Goal: Communication & Community: Answer question/provide support

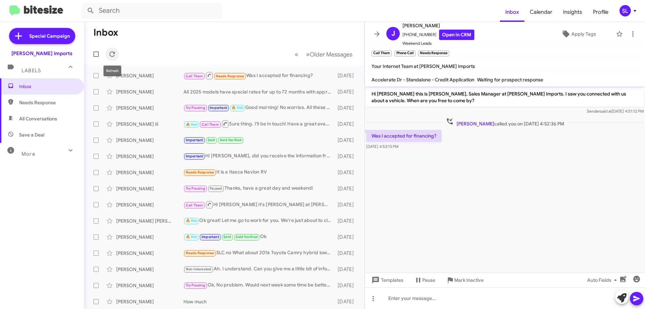
click at [112, 50] on icon at bounding box center [112, 54] width 8 height 8
click at [378, 34] on icon at bounding box center [376, 33] width 5 height 5
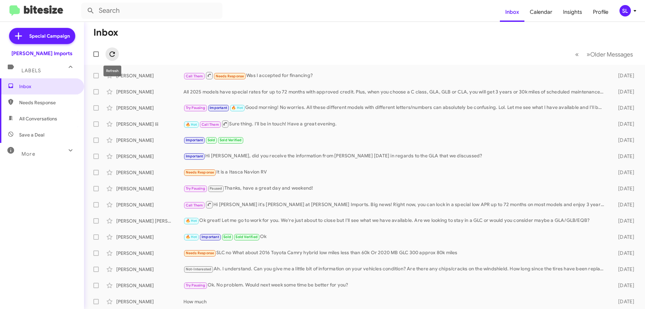
click at [113, 56] on icon at bounding box center [112, 53] width 5 height 5
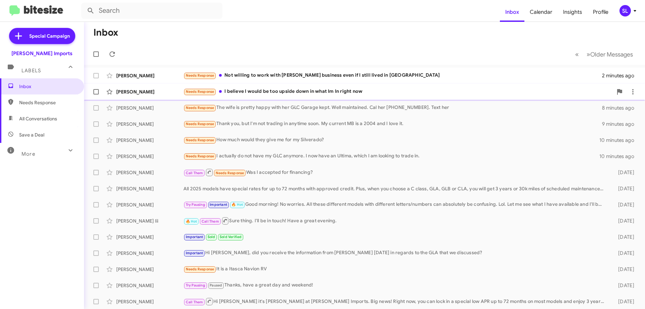
click at [320, 94] on div "Needs Response I believe I would be too upside down in what Im In right now" at bounding box center [397, 92] width 429 height 8
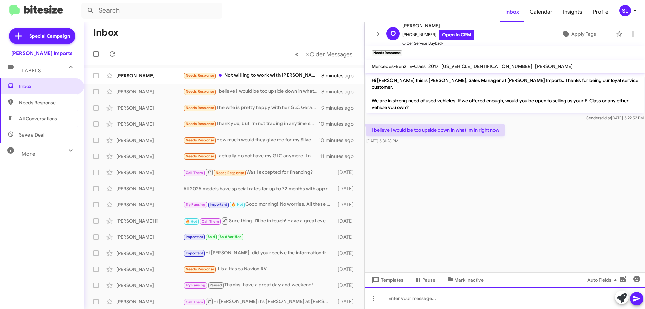
click at [431, 301] on div at bounding box center [505, 298] width 280 height 22
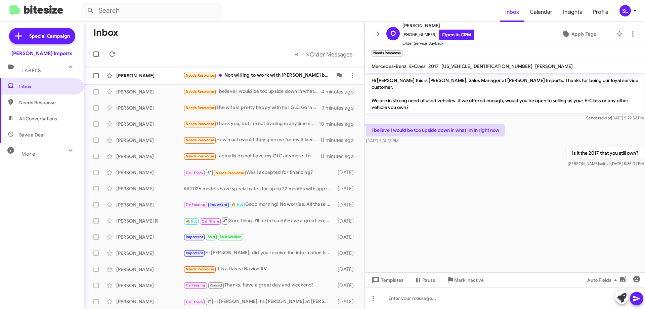
click at [236, 78] on div "Needs Response Not willing to work with [PERSON_NAME] business even if I still …" at bounding box center [257, 76] width 149 height 8
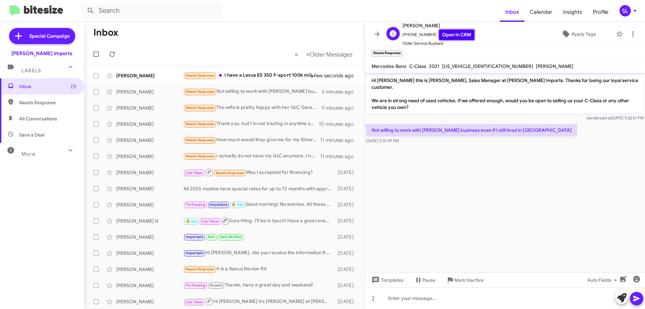
click at [459, 39] on link "Open in CRM" at bounding box center [456, 35] width 35 height 10
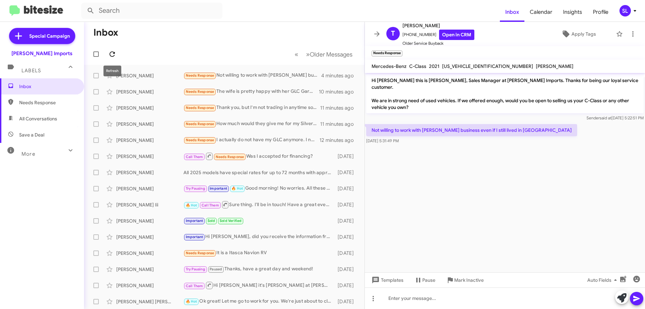
click at [111, 54] on icon at bounding box center [112, 54] width 8 height 8
click at [253, 78] on div "Needs Response Not willing to work with [PERSON_NAME] business even if I still …" at bounding box center [257, 76] width 149 height 8
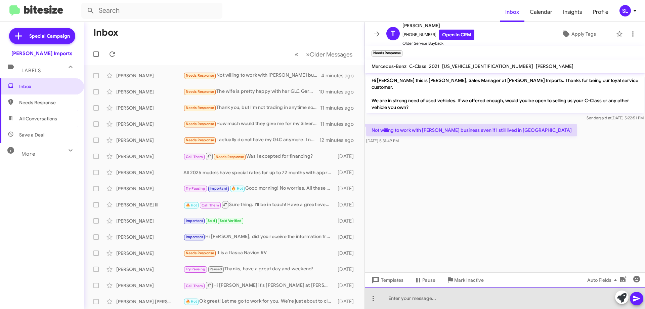
click at [420, 300] on div at bounding box center [505, 298] width 280 height 22
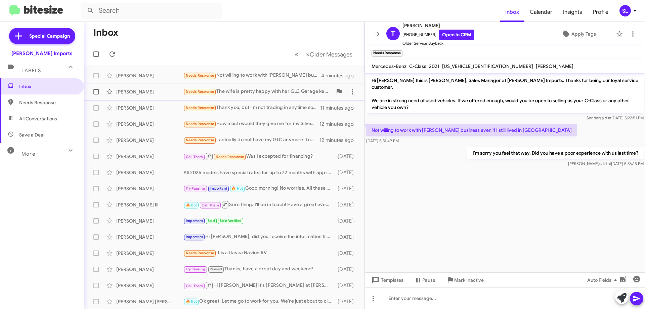
click at [267, 84] on span "[PERSON_NAME] Needs Response The wife is pretty happy with her GLC Garage kept.…" at bounding box center [224, 92] width 281 height 16
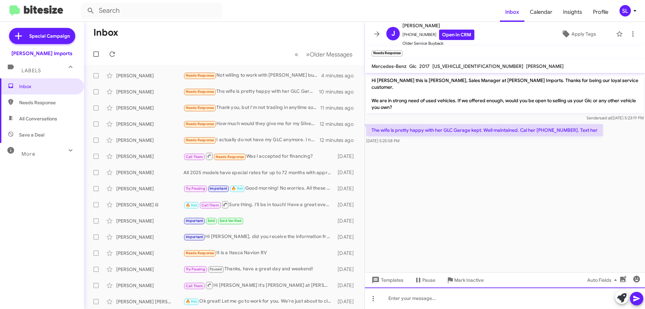
click at [415, 299] on div at bounding box center [505, 298] width 280 height 22
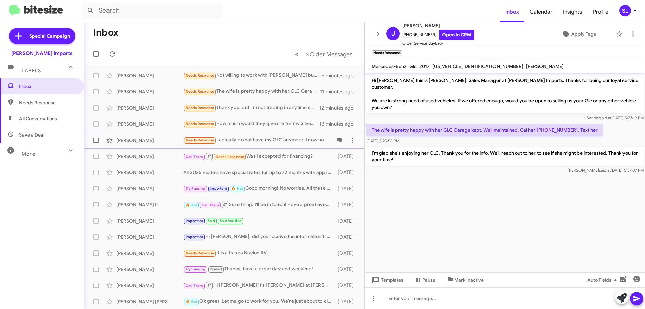
click at [236, 140] on div "Needs Response I actually do not have my GLC anymore. I now have an Ultima, whi…" at bounding box center [257, 140] width 149 height 8
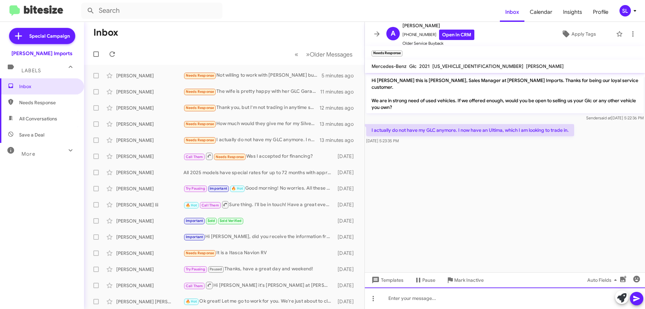
click at [458, 299] on div at bounding box center [505, 298] width 280 height 22
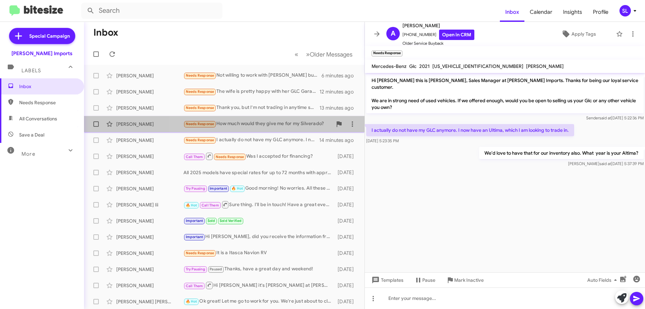
click at [227, 125] on div "Needs Response How much would they give me for my Silverado?" at bounding box center [257, 124] width 149 height 8
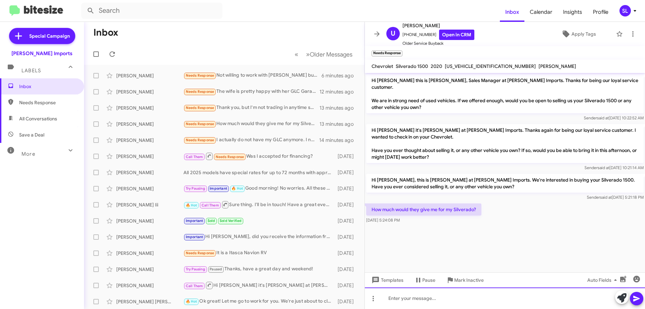
click at [434, 299] on div at bounding box center [505, 298] width 280 height 22
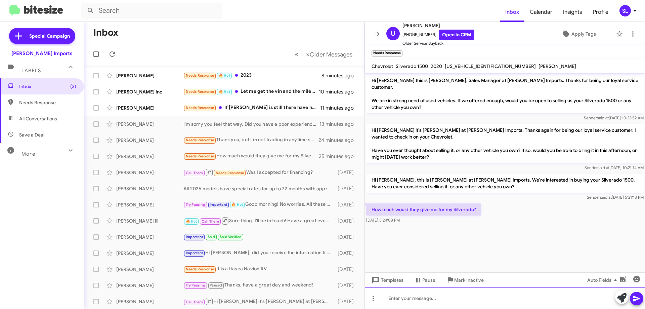
click at [434, 300] on div at bounding box center [505, 298] width 280 height 22
click at [435, 300] on div at bounding box center [505, 298] width 280 height 22
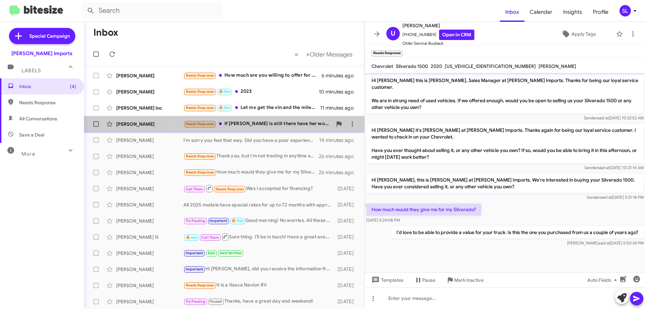
click at [249, 122] on div "Needs Response If [PERSON_NAME] is still there have her work with the wife. She…" at bounding box center [257, 124] width 149 height 8
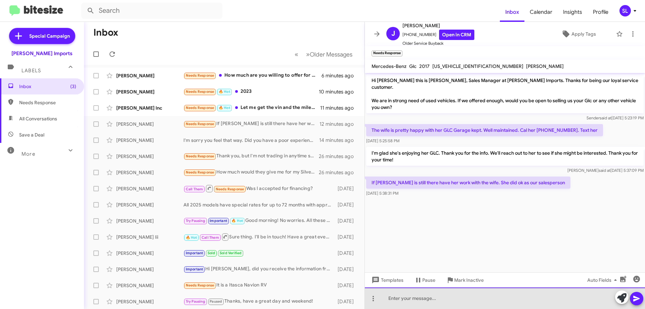
click at [473, 305] on div at bounding box center [505, 298] width 280 height 22
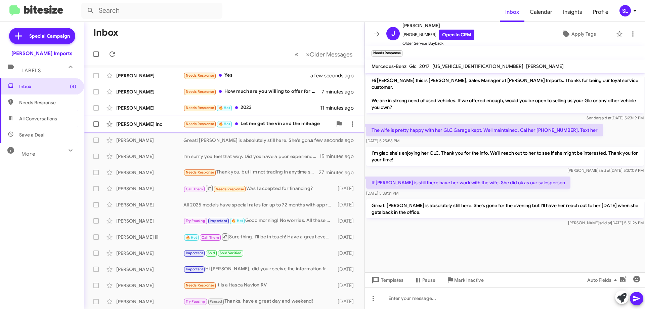
click at [263, 122] on div "Needs Response 🔥 Hot Let me get the vin and the mileage" at bounding box center [257, 124] width 149 height 8
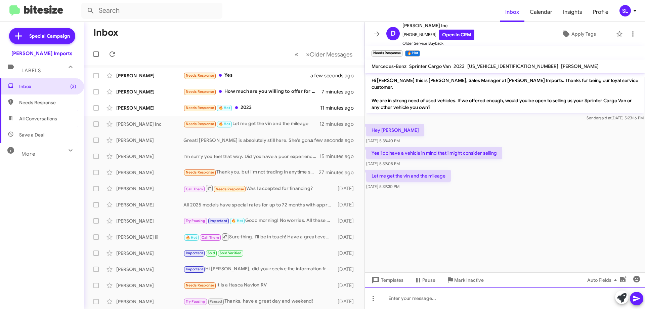
click at [434, 303] on div at bounding box center [505, 298] width 280 height 22
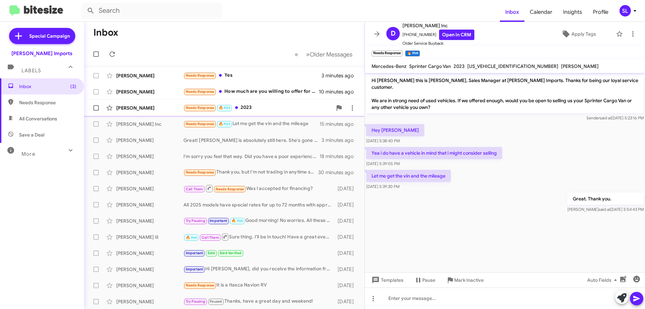
click at [260, 104] on div "Needs Response 🔥 Hot 2023" at bounding box center [257, 108] width 149 height 8
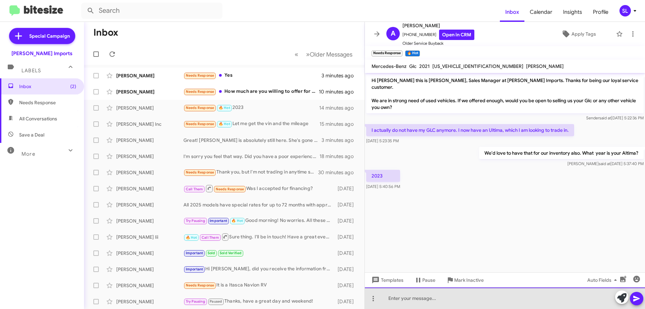
click at [418, 296] on div at bounding box center [505, 298] width 280 height 22
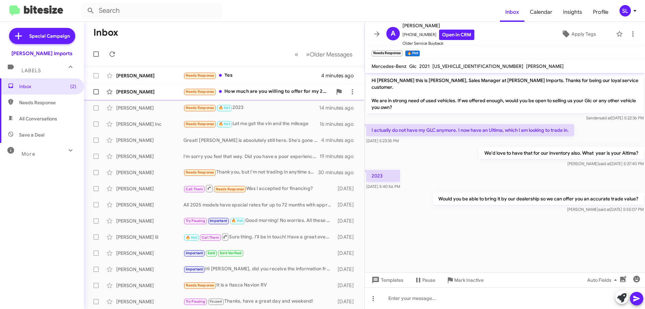
click at [261, 94] on div "Needs Response How much are you willing to offer for my 2019 accord" at bounding box center [257, 92] width 149 height 8
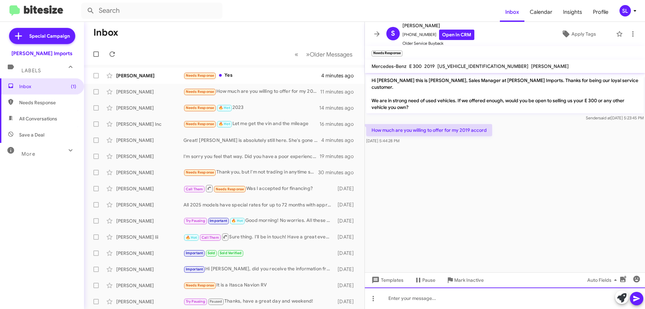
click at [443, 300] on div at bounding box center [505, 298] width 280 height 22
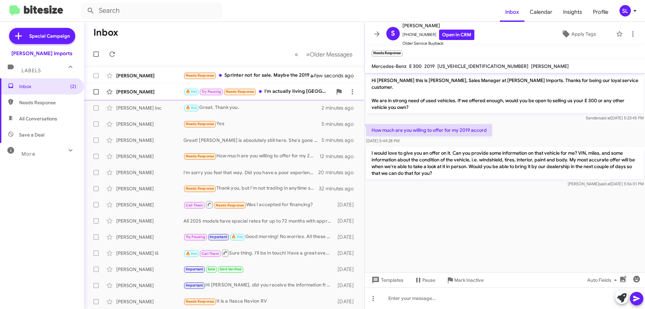
click at [284, 91] on div "🔥 Hot Try Pausing Needs Response I'm actually living [GEOGRAPHIC_DATA] but I'm …" at bounding box center [257, 92] width 149 height 8
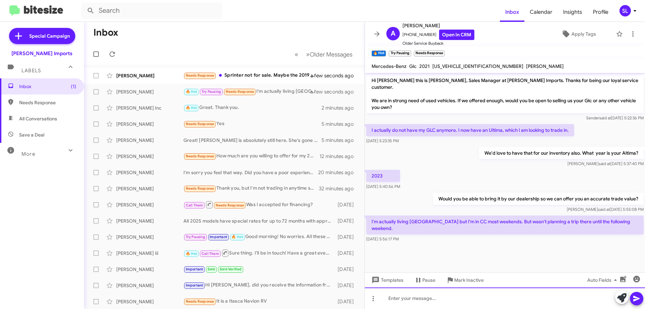
click at [462, 300] on div at bounding box center [505, 298] width 280 height 22
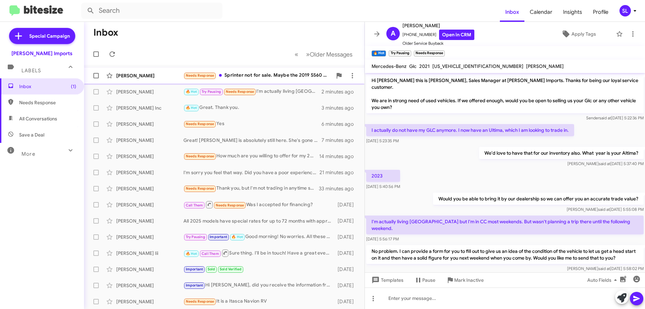
click at [250, 74] on div "Needs Response Sprinter not for sale. Maybe the 2019 S560 Cabriolet." at bounding box center [257, 76] width 149 height 8
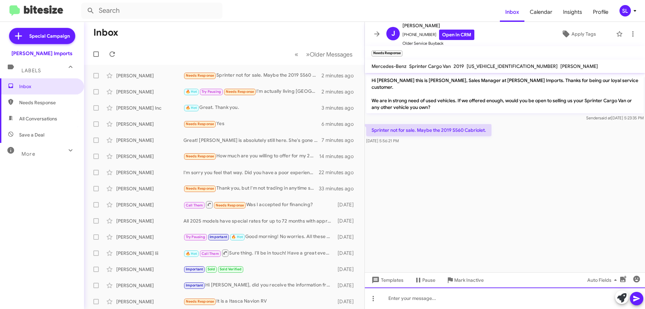
click at [447, 301] on div at bounding box center [505, 298] width 280 height 22
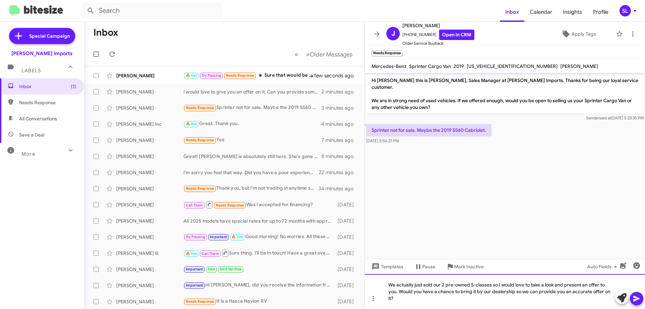
click at [398, 293] on div "We actually just sold our 2 pre-owned S-classes so I would love to take a look …" at bounding box center [505, 291] width 280 height 35
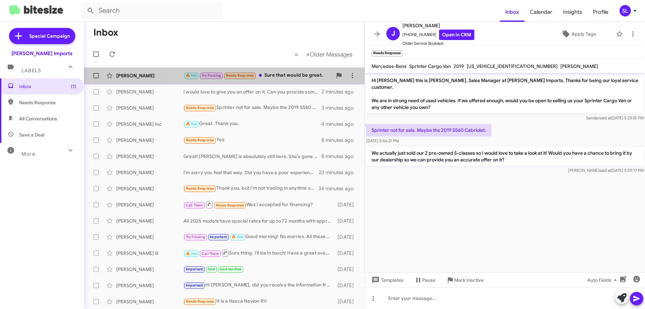
click at [291, 72] on div "🔥 Hot Try Pausing Needs Response Sure that would be great." at bounding box center [257, 76] width 149 height 8
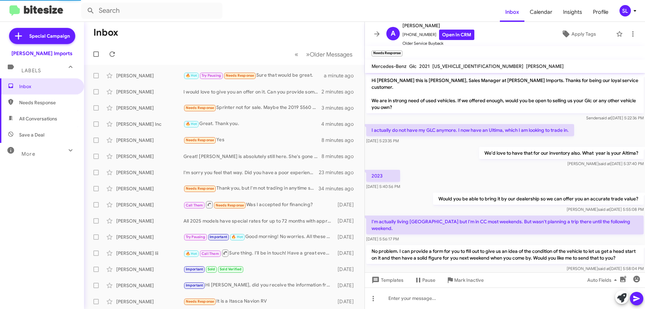
scroll to position [24, 0]
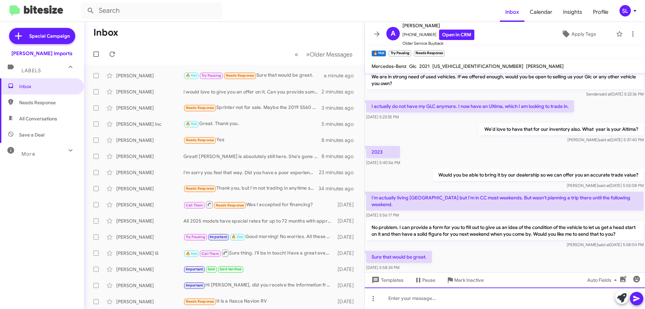
click at [418, 301] on div at bounding box center [505, 298] width 280 height 22
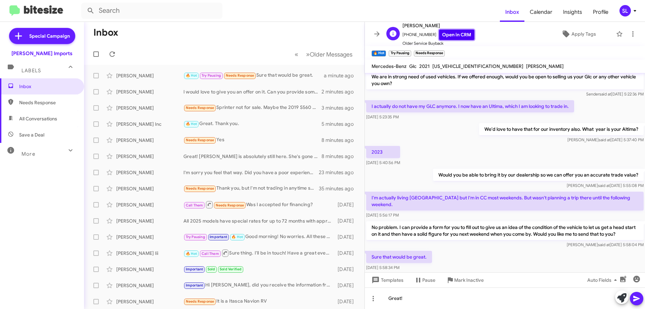
click at [454, 37] on link "Open in CRM" at bounding box center [456, 35] width 35 height 10
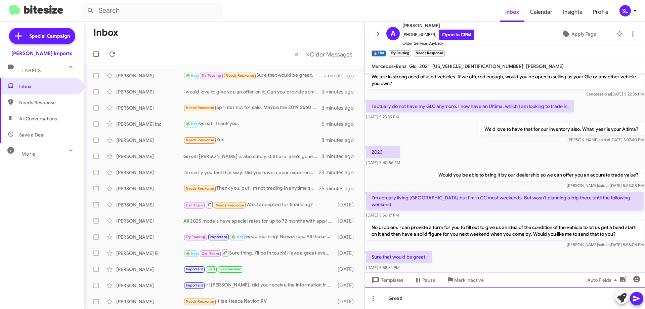
click at [445, 304] on div "Great!" at bounding box center [505, 298] width 280 height 22
click at [534, 297] on div "Great! The last email we have on file for you is amendiola@" at bounding box center [505, 298] width 280 height 22
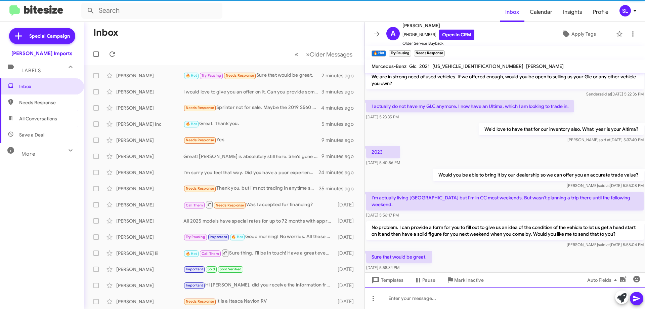
scroll to position [48, 0]
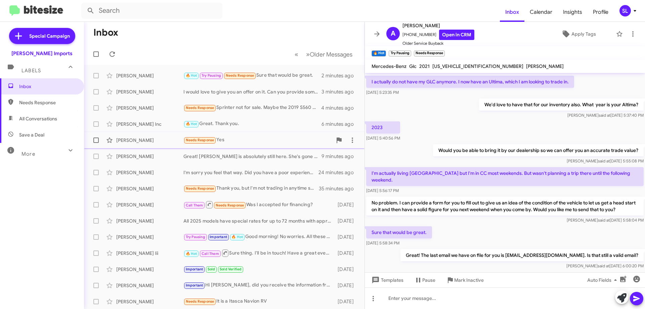
click at [269, 137] on div "Needs Response Yes" at bounding box center [257, 140] width 149 height 8
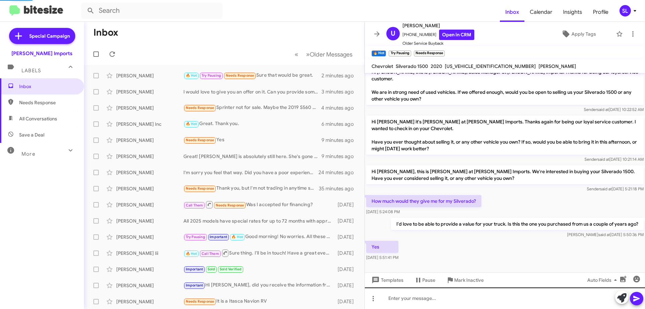
scroll to position [2, 0]
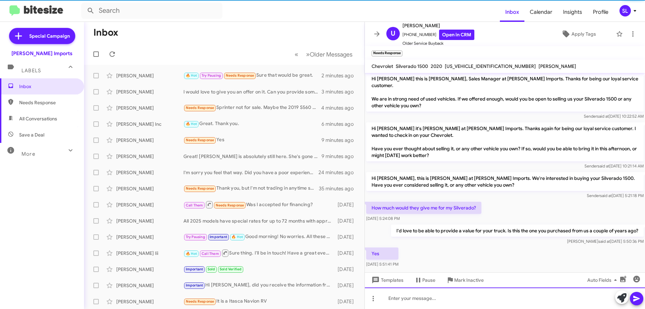
click at [440, 298] on div at bounding box center [505, 298] width 280 height 22
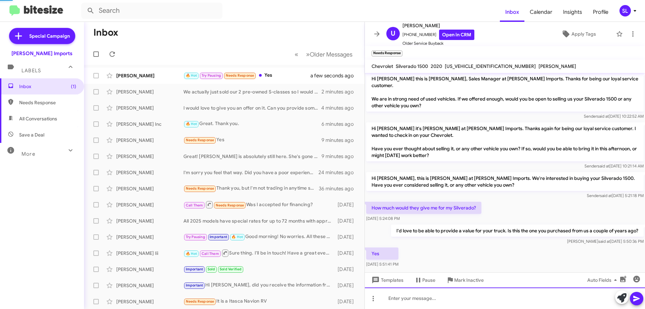
scroll to position [26, 0]
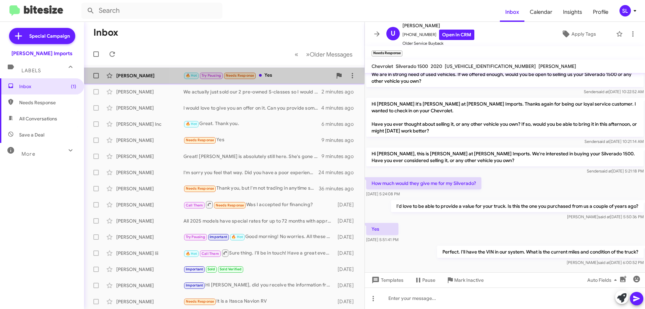
click at [279, 74] on div "🔥 Hot Try Pausing Needs Response Yes" at bounding box center [257, 76] width 149 height 8
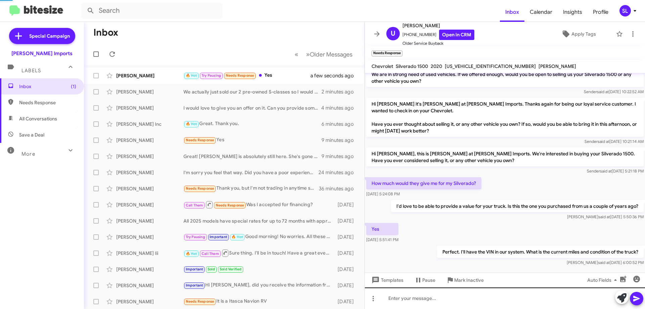
scroll to position [73, 0]
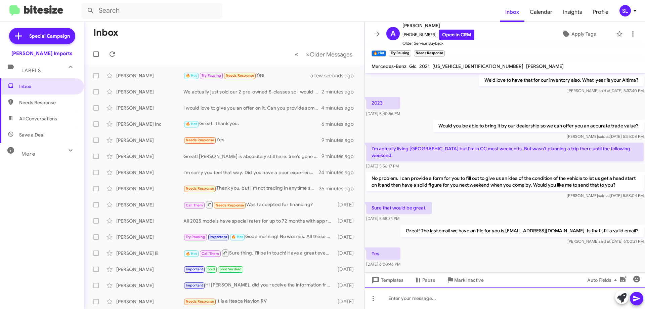
click at [444, 298] on div at bounding box center [505, 298] width 280 height 22
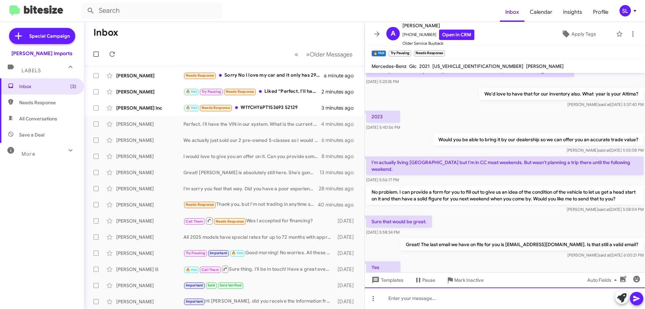
scroll to position [0, 0]
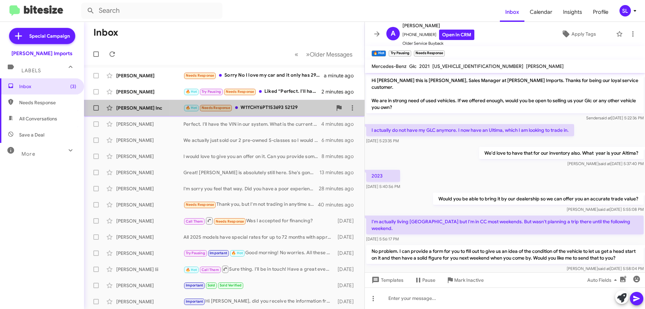
click at [281, 109] on div "🔥 Hot Needs Response W1YCHY6PT153693 52129" at bounding box center [257, 108] width 149 height 8
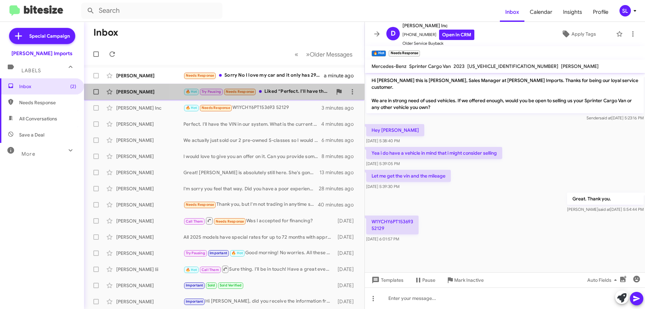
click at [273, 90] on div "🔥 Hot Try Pausing Needs Response Liked “Perfect. I'll have that form over to yo…" at bounding box center [257, 92] width 149 height 8
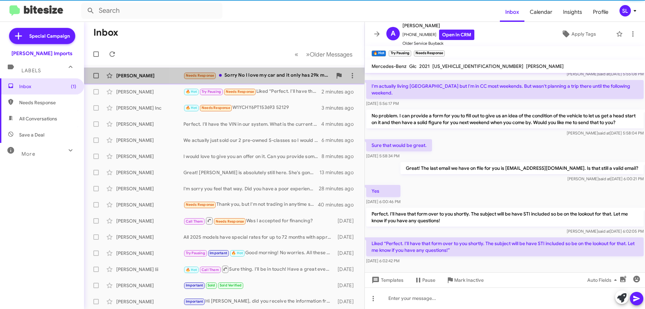
click at [269, 73] on div "Needs Response Sorry No I love my car and it only has 29k miles!" at bounding box center [257, 76] width 149 height 8
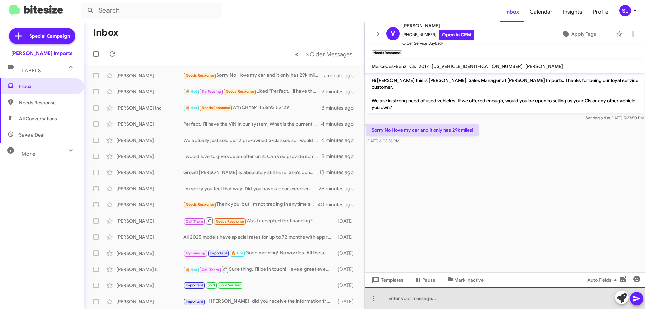
click at [421, 303] on div at bounding box center [505, 298] width 280 height 22
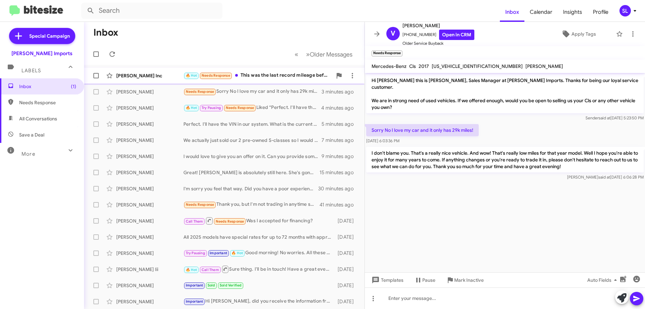
click at [282, 74] on div "🔥 Hot Needs Response This was the last record mileage before it went into stora…" at bounding box center [257, 76] width 149 height 8
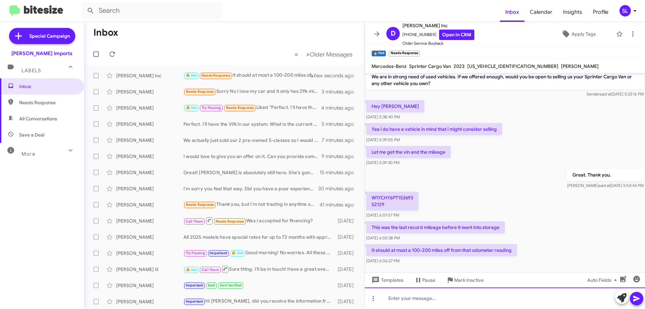
click at [415, 301] on div at bounding box center [505, 298] width 280 height 22
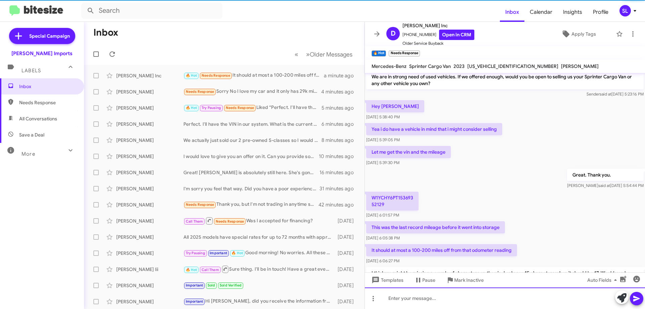
scroll to position [55, 0]
